Goal: Task Accomplishment & Management: Use online tool/utility

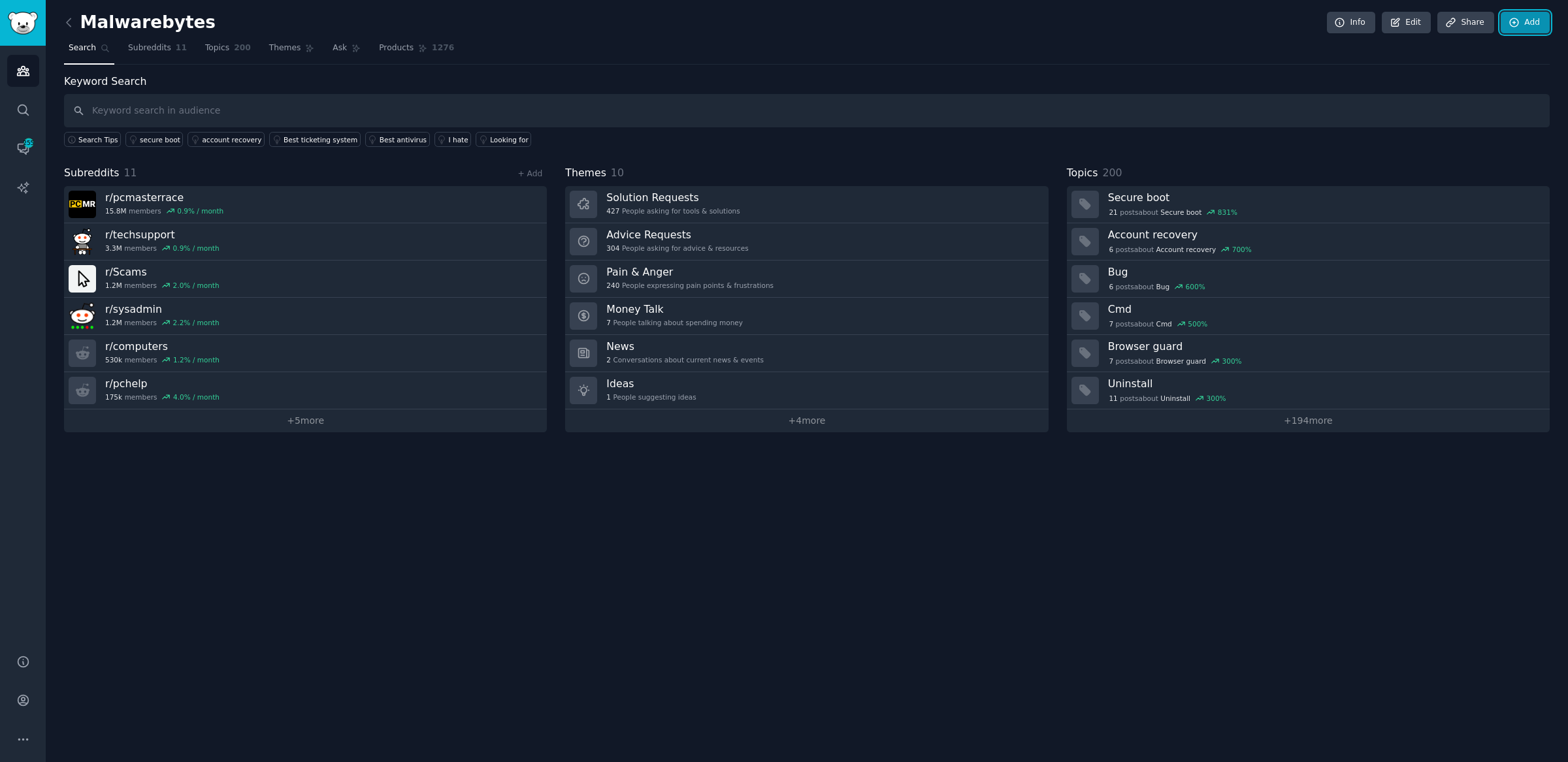
click at [1543, 21] on link "Add" at bounding box center [1526, 22] width 49 height 22
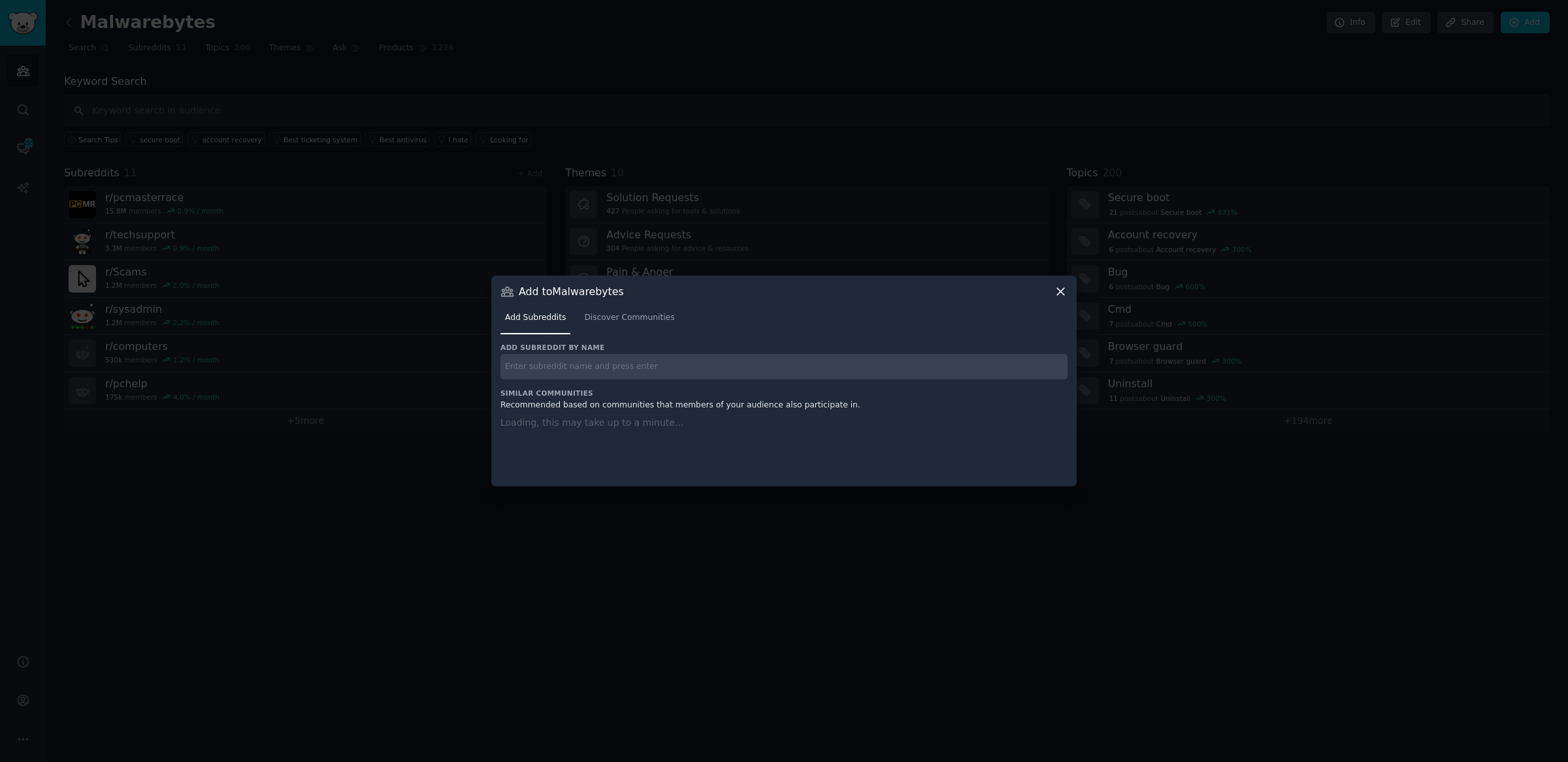
drag, startPoint x: 209, startPoint y: 256, endPoint x: 217, endPoint y: 395, distance: 139.2
click at [202, 264] on div at bounding box center [784, 381] width 1568 height 762
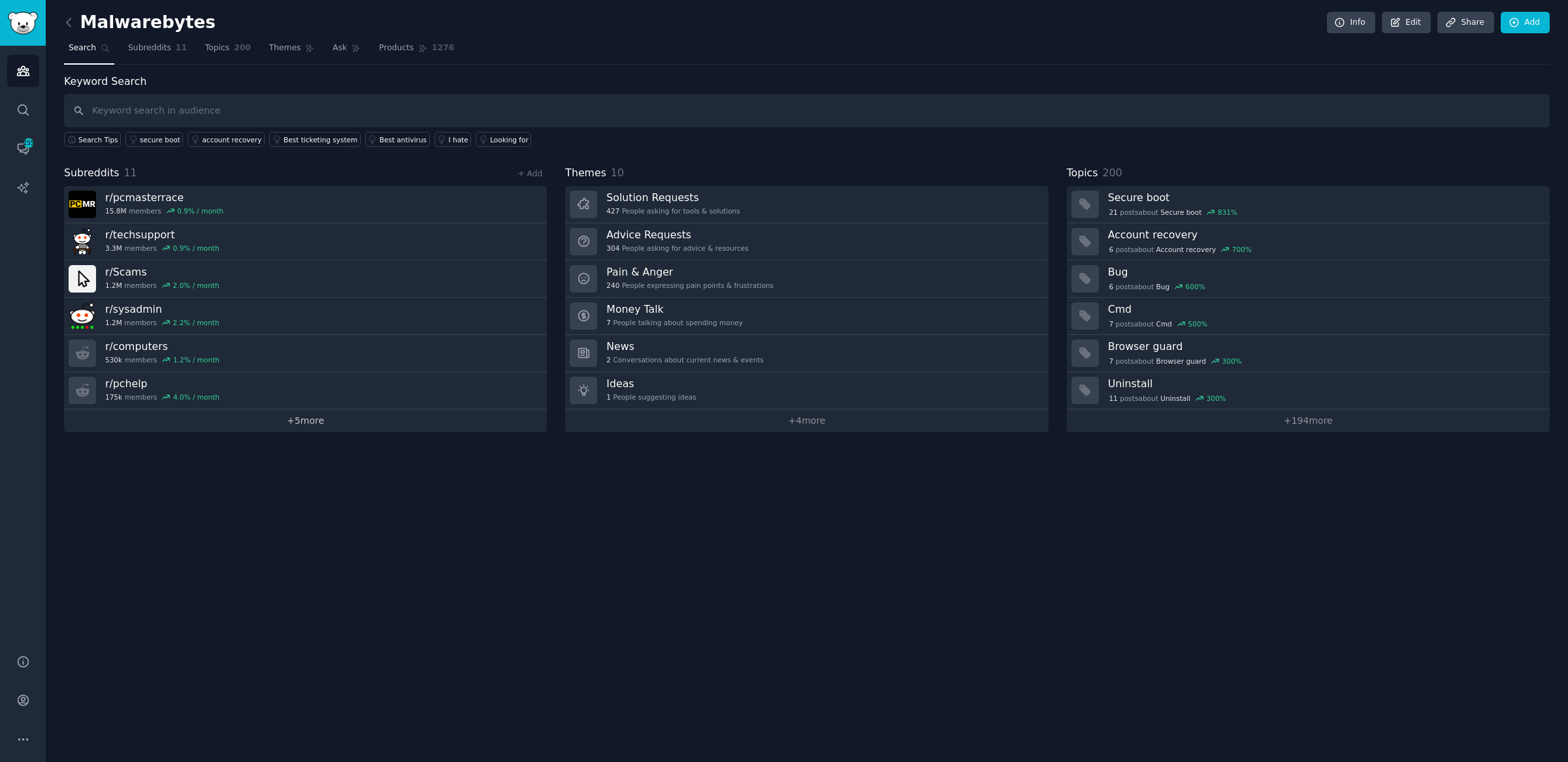
click at [282, 420] on link "+ 5 more" at bounding box center [305, 421] width 482 height 23
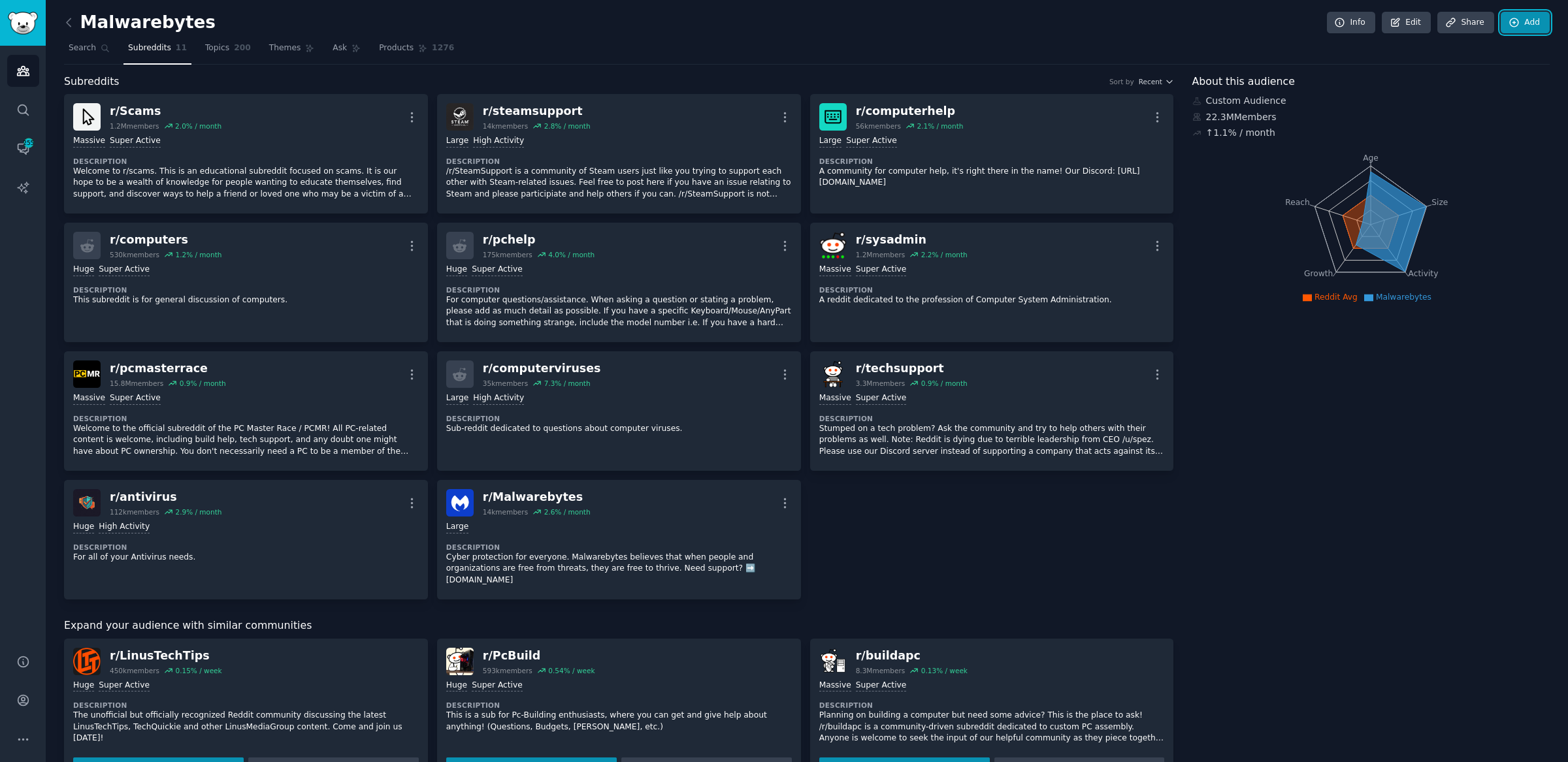
click at [1541, 19] on link "Add" at bounding box center [1526, 22] width 49 height 22
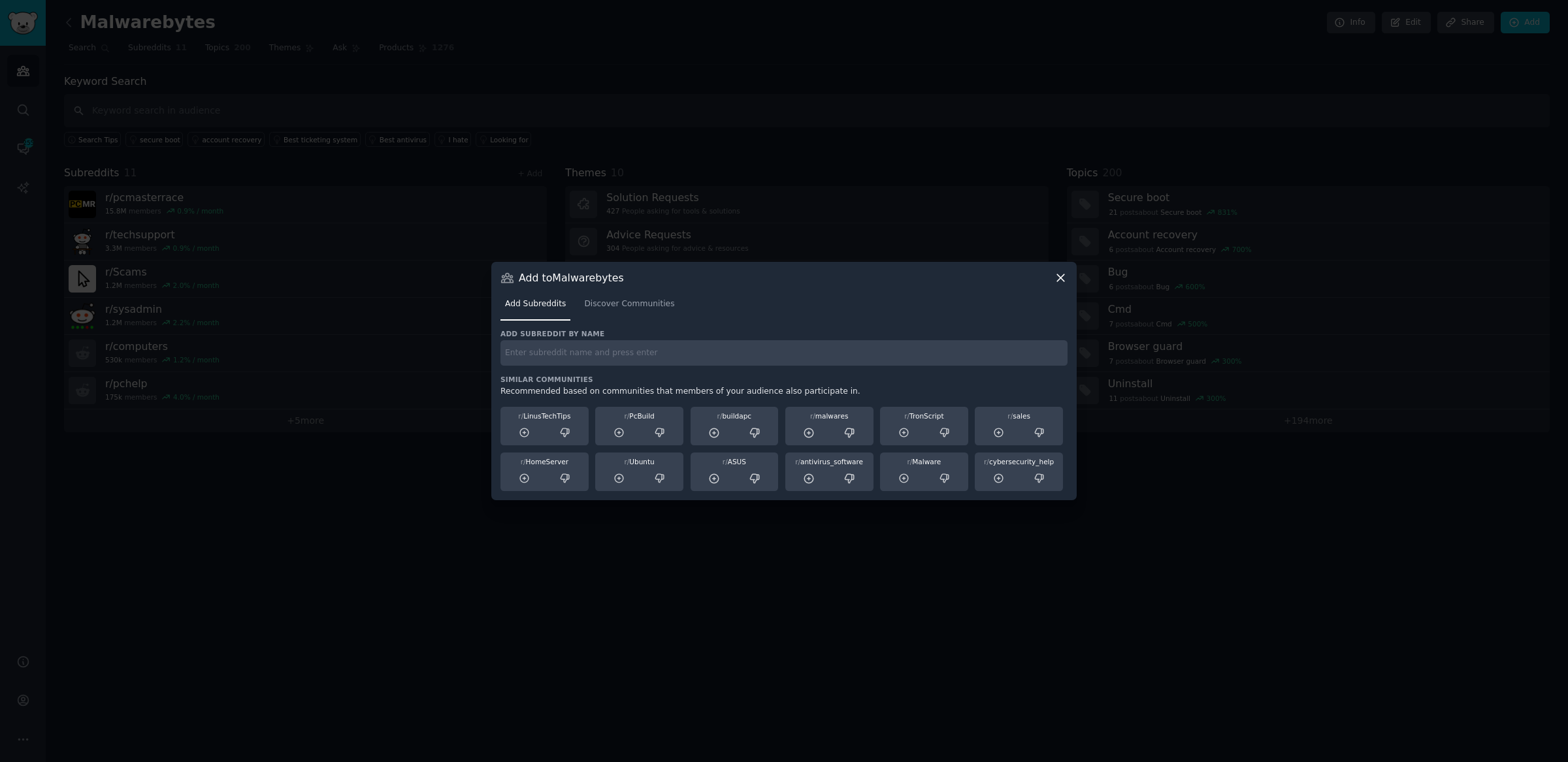
click at [601, 364] on input "text" at bounding box center [783, 353] width 567 height 26
type input "saas"
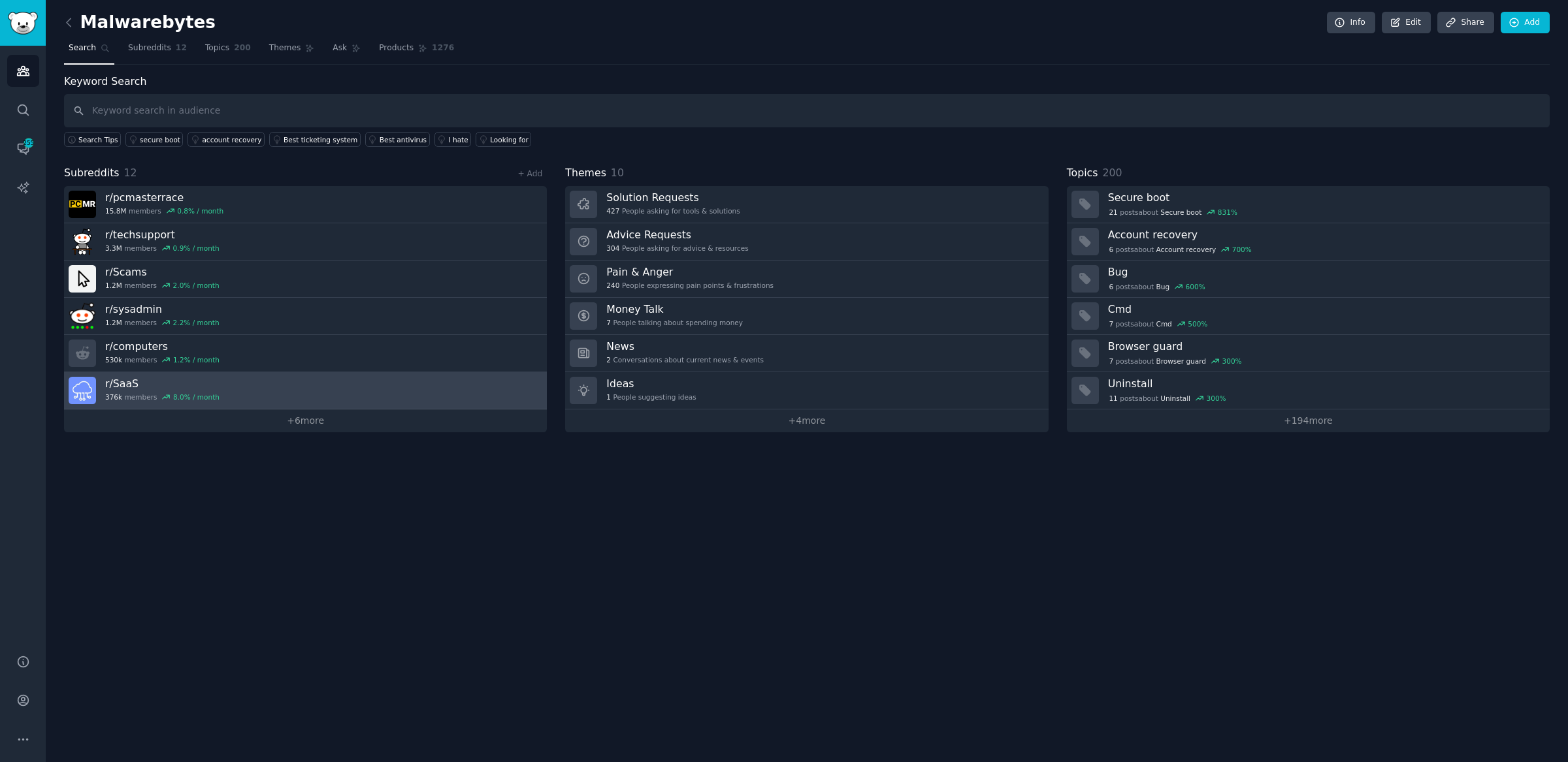
click at [212, 386] on h3 "r/ SaaS" at bounding box center [162, 384] width 115 height 14
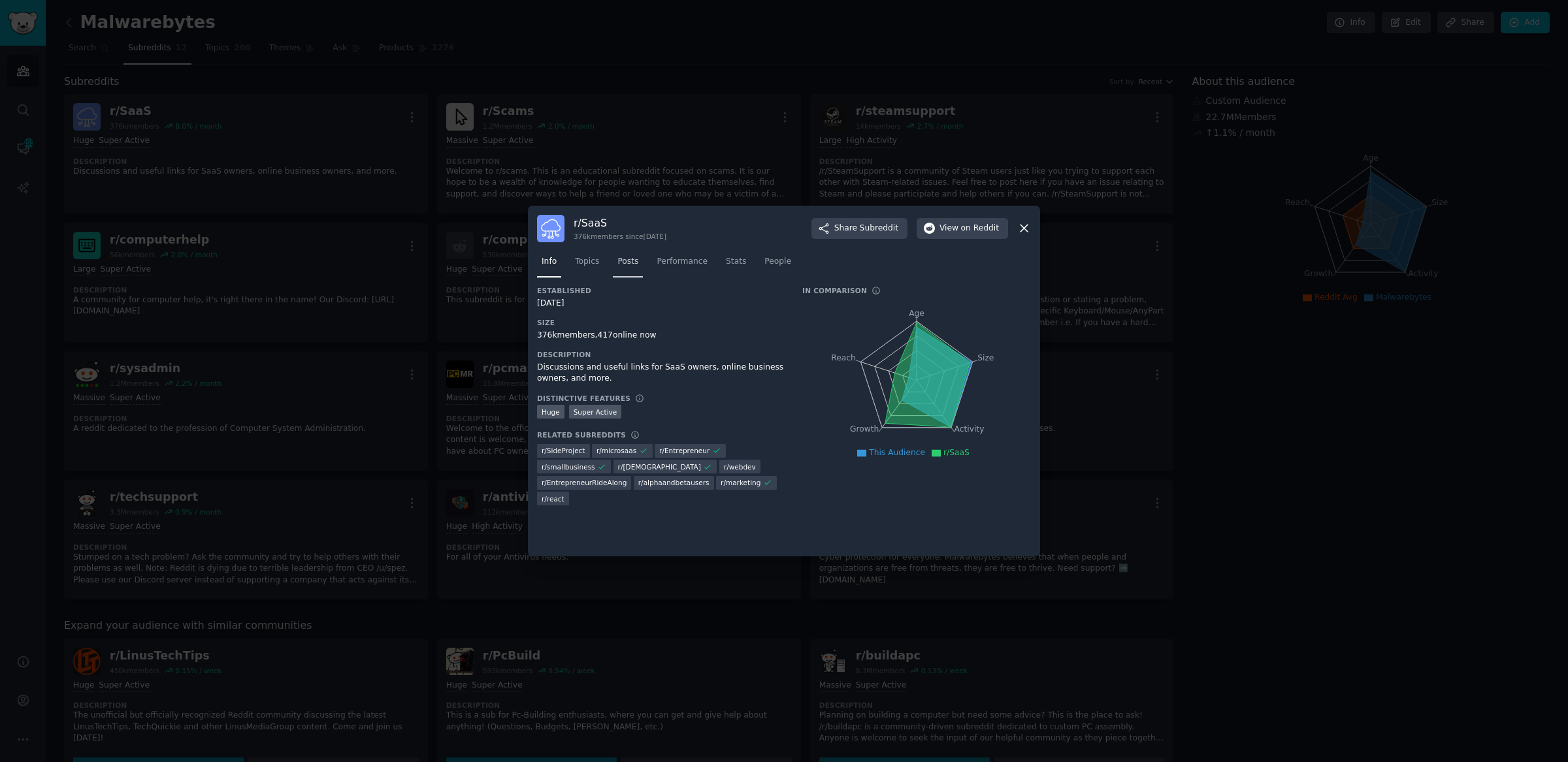
click at [626, 262] on span "Posts" at bounding box center [628, 261] width 21 height 11
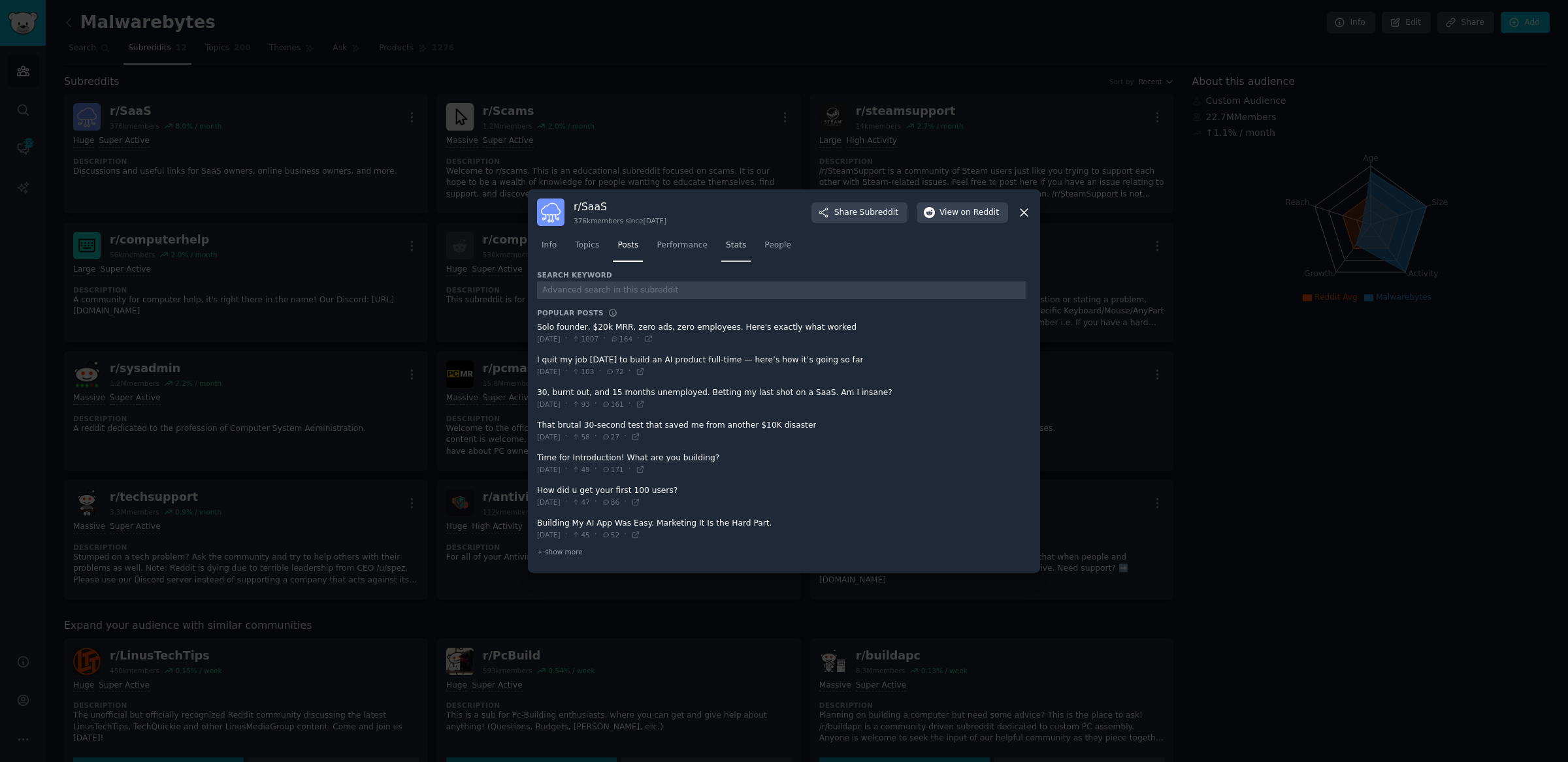
click at [743, 250] on span "Stats" at bounding box center [735, 245] width 20 height 11
